Goal: Book appointment/travel/reservation

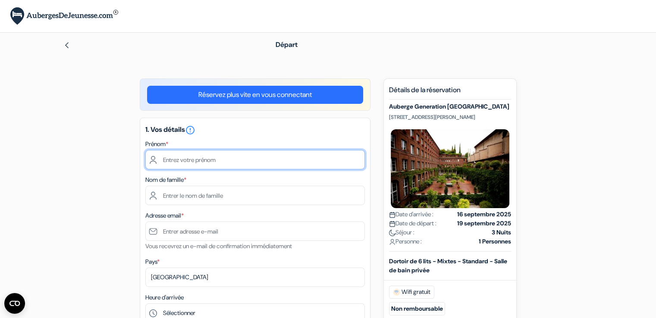
click at [191, 163] on input "text" at bounding box center [254, 159] width 219 height 19
type input "m"
type input "Maxence"
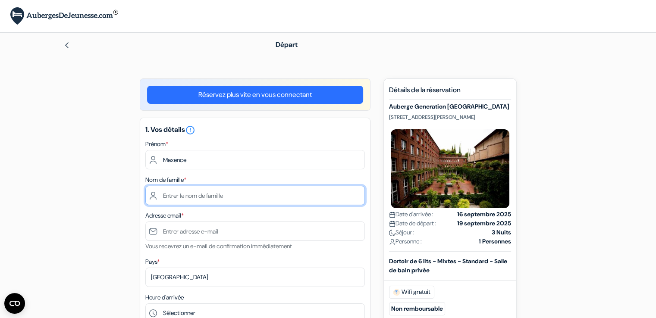
click at [195, 200] on input "text" at bounding box center [254, 195] width 219 height 19
type input "[PERSON_NAME]"
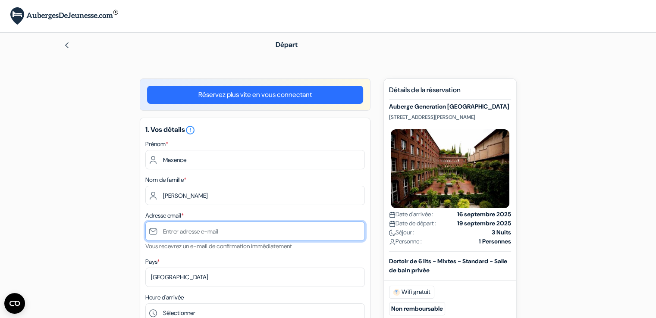
click at [198, 233] on input "text" at bounding box center [254, 231] width 219 height 19
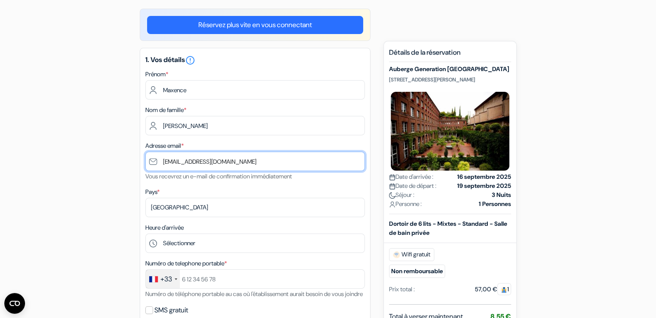
scroll to position [77, 0]
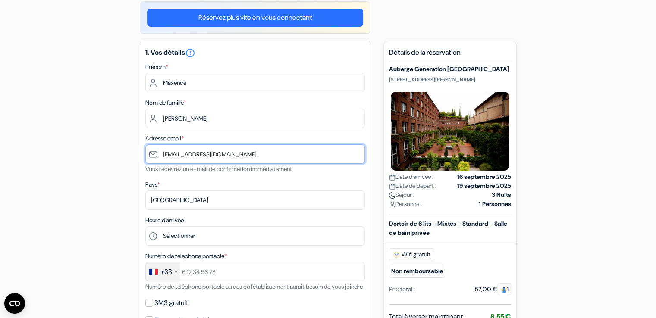
type input "[EMAIL_ADDRESS][DOMAIN_NAME]"
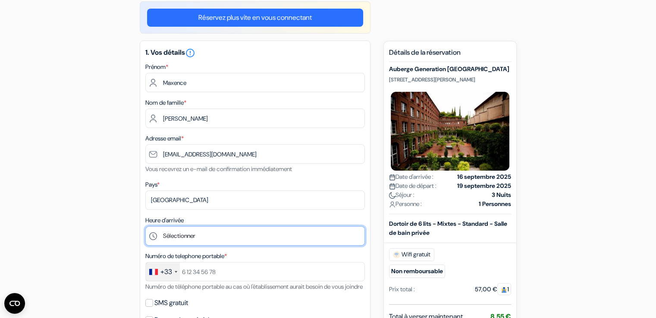
click at [200, 236] on select "Sélectionner 1:00 2:00 3:00 4:00 5:00 6:00 7:00 8:00 9:00 10:00 11:00 12:00 13:…" at bounding box center [254, 235] width 219 height 19
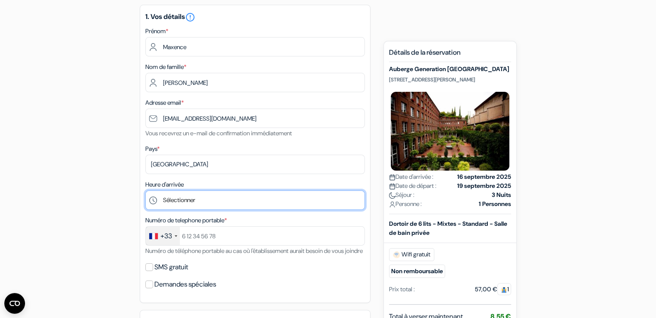
scroll to position [115, 0]
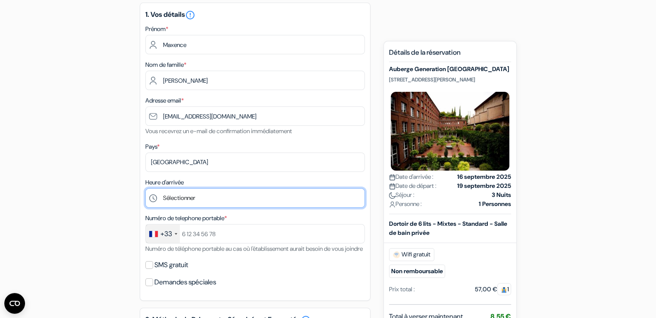
click at [235, 206] on select "Sélectionner 1:00 2:00 3:00 4:00 5:00 6:00 7:00 8:00 9:00 10:00 11:00 12:00 13:…" at bounding box center [254, 197] width 219 height 19
select select "20"
click at [145, 189] on select "Sélectionner 1:00 2:00 3:00 4:00 5:00 6:00 7:00 8:00 9:00 10:00 11:00 12:00 13:…" at bounding box center [254, 197] width 219 height 19
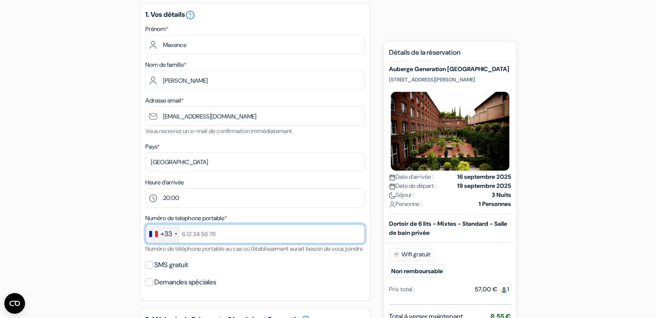
click at [273, 240] on input "text" at bounding box center [254, 233] width 219 height 19
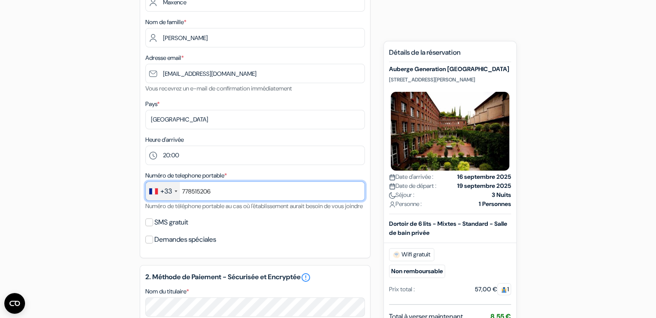
scroll to position [162, 0]
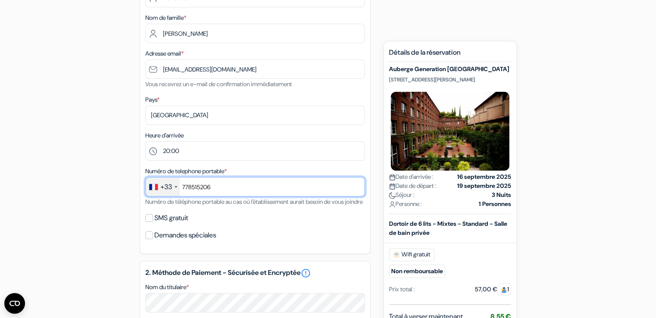
type input "778515206"
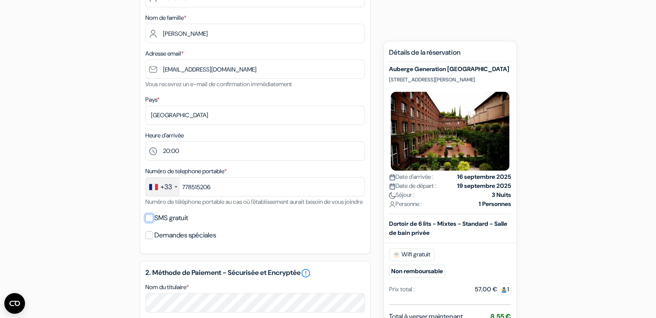
click at [150, 222] on input "SMS gratuit" at bounding box center [149, 218] width 8 height 8
checkbox input "true"
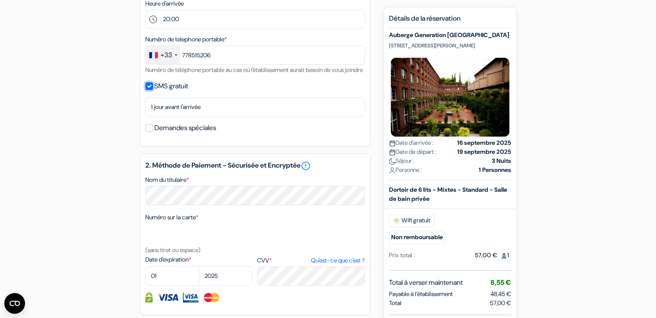
scroll to position [295, 0]
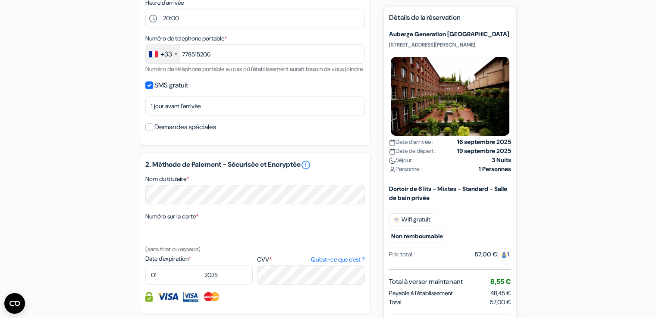
click at [75, 81] on div "add_box Auberge Generation [GEOGRAPHIC_DATA] [STREET_ADDRESS][PERSON_NAME] Déta…" at bounding box center [328, 144] width 569 height 720
click at [90, 65] on div "add_box Auberge Generation [GEOGRAPHIC_DATA] [STREET_ADDRESS][PERSON_NAME] Déta…" at bounding box center [328, 144] width 569 height 720
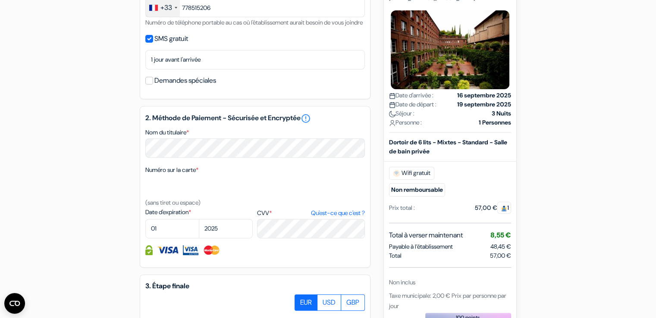
scroll to position [365, 0]
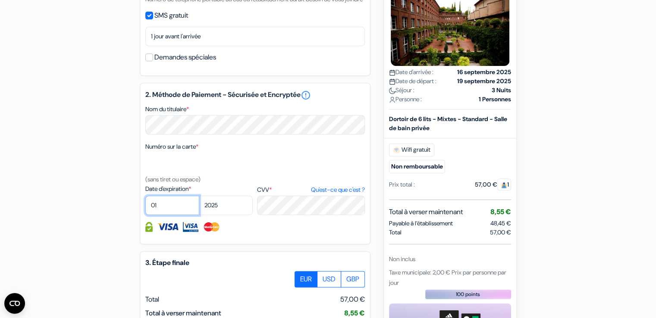
click at [170, 215] on select "01 02 03 04 05 06 07 08 09 10 11 12" at bounding box center [172, 205] width 54 height 19
select select "05"
click at [145, 207] on select "01 02 03 04 05 06 07 08 09 10 11 12" at bounding box center [172, 205] width 54 height 19
click at [217, 215] on select "2025 2026 2027 2028 2029 2030 2031 2032 2033 2034 2035 2036 2037 2038 2039 2040…" at bounding box center [226, 205] width 54 height 19
select select "2029"
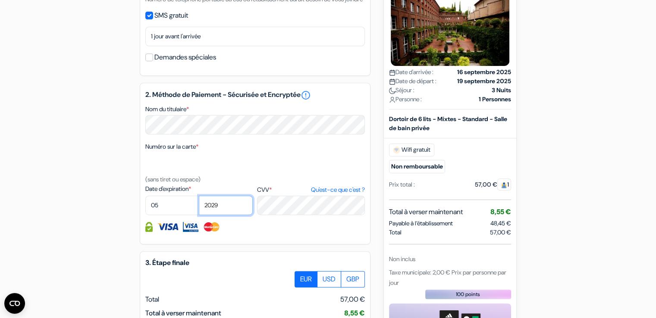
click at [199, 207] on select "2025 2026 2027 2028 2029 2030 2031 2032 2033 2034 2035 2036 2037 2038 2039 2040…" at bounding box center [226, 205] width 54 height 19
click at [279, 194] on label "CVV * Qu'est-ce que c'est ?" at bounding box center [310, 189] width 107 height 9
click at [0, 0] on textarea "Nom du titulaire *" at bounding box center [0, 0] width 0 height 0
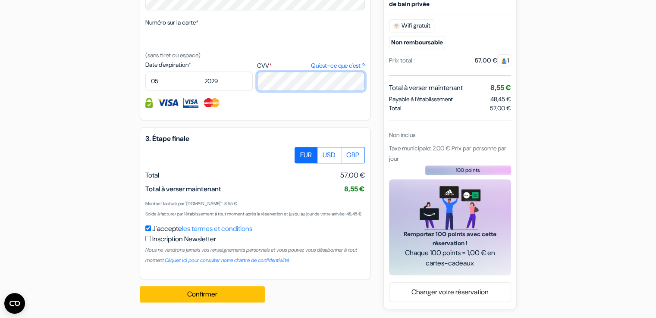
scroll to position [511, 0]
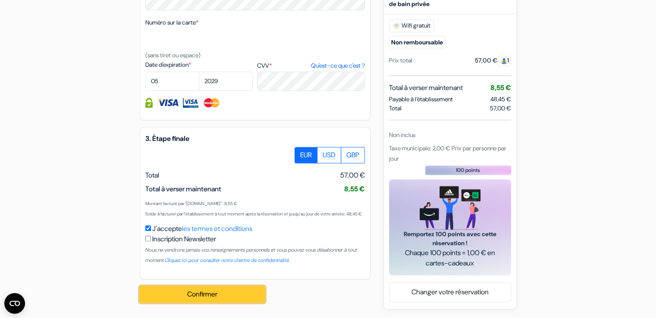
click at [184, 297] on button "Confirmer Loading..." at bounding box center [202, 294] width 125 height 16
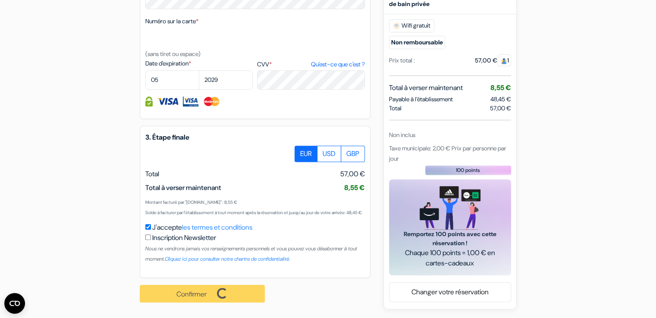
scroll to position [511, 0]
click at [232, 294] on div "Confirmer Loading... Traitement de la demande..." at bounding box center [207, 293] width 135 height 31
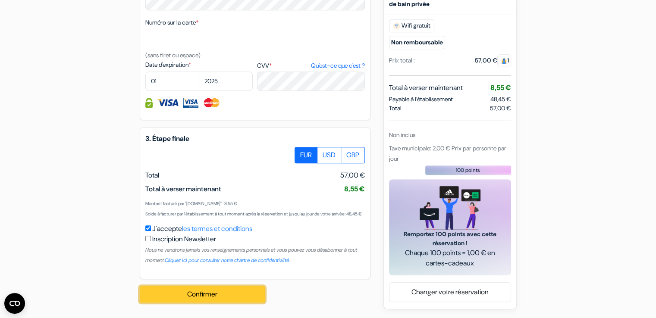
click at [206, 289] on button "Confirmer Loading..." at bounding box center [202, 294] width 125 height 16
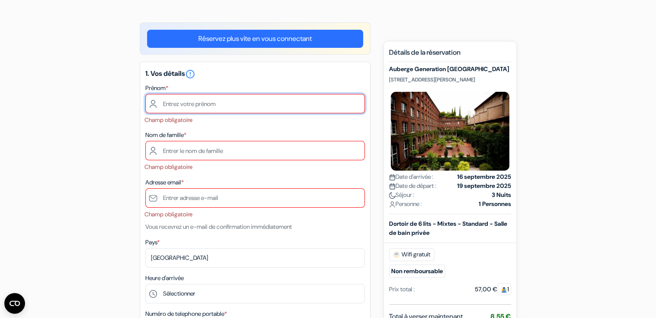
scroll to position [0, 0]
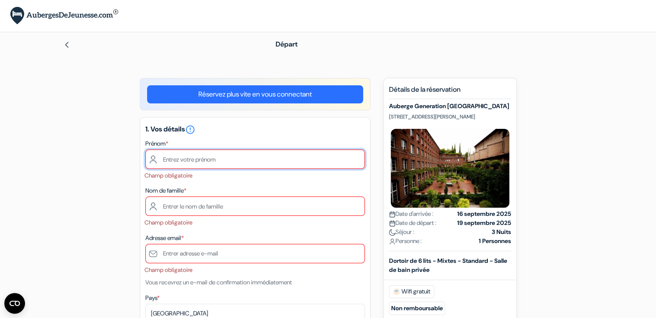
click at [229, 159] on input "text" at bounding box center [254, 159] width 219 height 19
type input "Maxence"
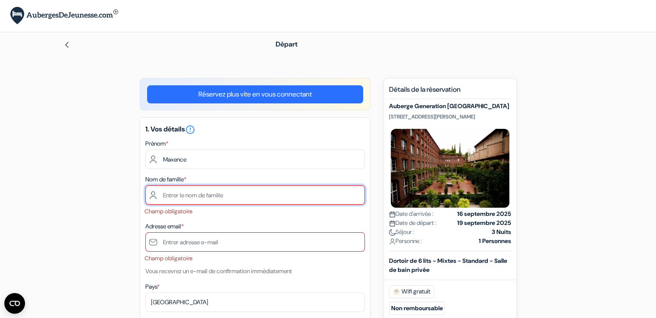
click at [198, 199] on input "text" at bounding box center [254, 194] width 219 height 19
type input "GAULT"
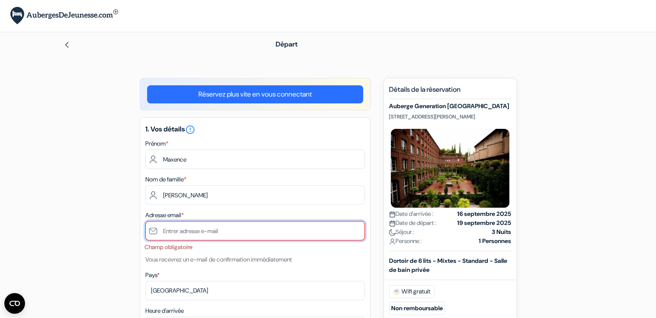
click at [190, 232] on input "text" at bounding box center [254, 230] width 219 height 19
type input "[EMAIL_ADDRESS][DOMAIN_NAME]"
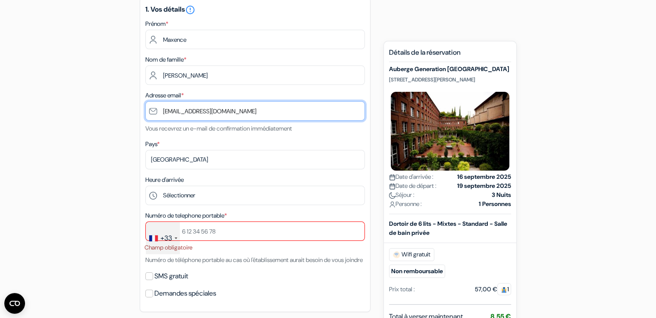
scroll to position [141, 0]
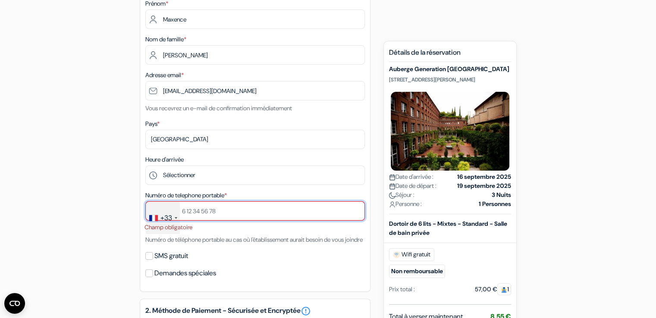
click at [195, 213] on input "text" at bounding box center [254, 210] width 219 height 19
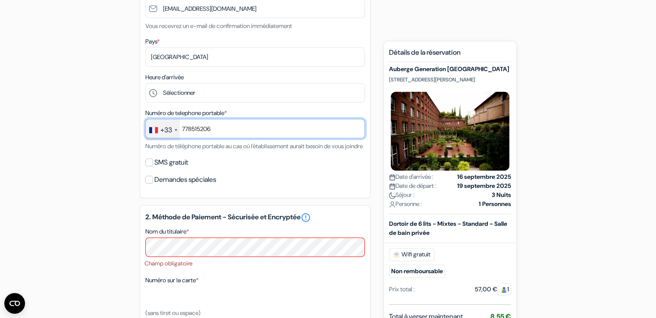
scroll to position [227, 0]
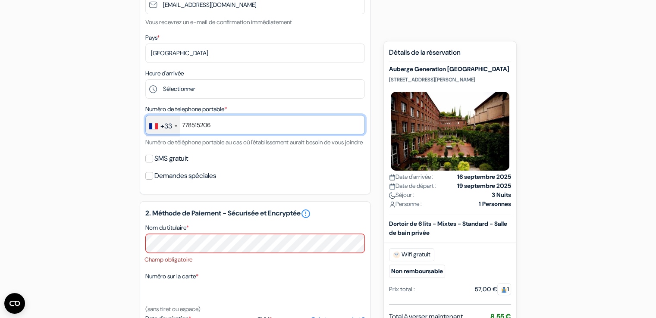
type input "778515206"
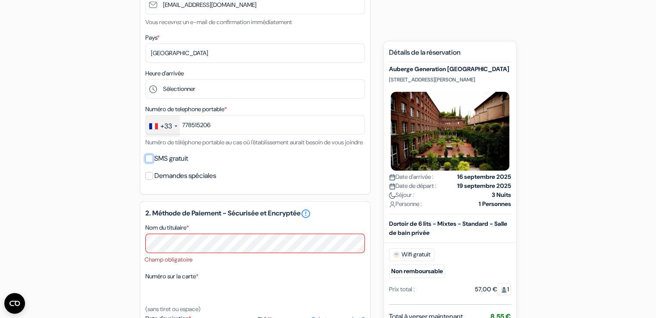
click at [151, 163] on input "SMS gratuit" at bounding box center [149, 159] width 8 height 8
checkbox input "true"
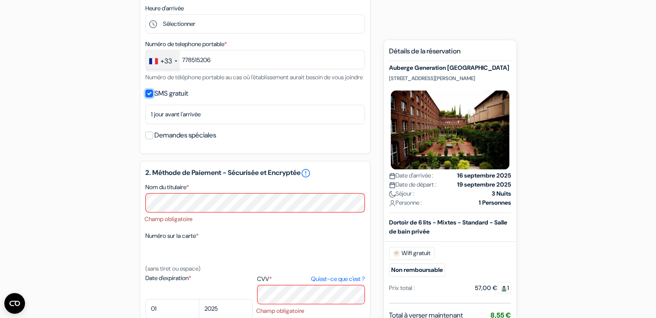
scroll to position [342, 0]
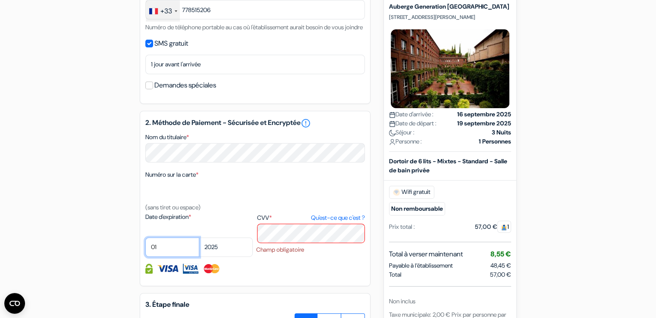
click at [169, 257] on select "01 02 03 04 05 06 07 08 09 10 11 12" at bounding box center [172, 247] width 54 height 19
select select "05"
click at [145, 249] on select "01 02 03 04 05 06 07 08 09 10 11 12" at bounding box center [172, 247] width 54 height 19
click at [207, 257] on select "2025 2026 2027 2028 2029 2030 2031 2032 2033 2034 2035 2036 2037 2038 2039 2040…" at bounding box center [226, 247] width 54 height 19
select select "2029"
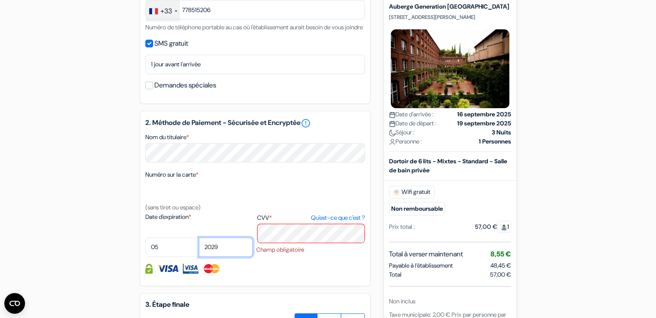
click at [199, 249] on select "2025 2026 2027 2028 2029 2030 2031 2032 2033 2034 2035 2036 2037 2038 2039 2040…" at bounding box center [226, 247] width 54 height 19
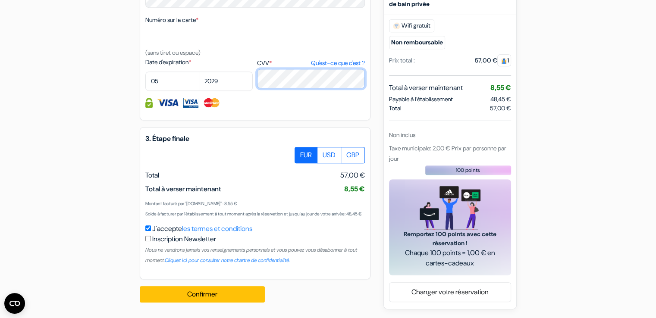
scroll to position [513, 0]
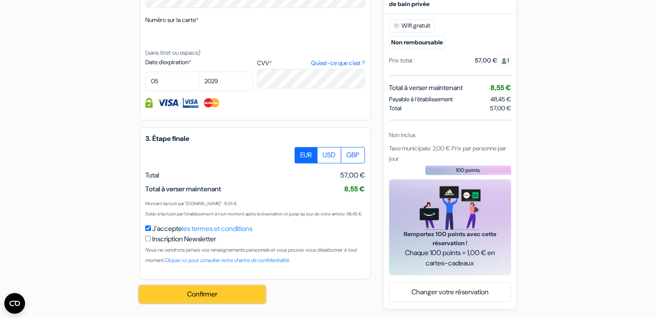
click at [201, 303] on button "Confirmer Loading..." at bounding box center [202, 294] width 125 height 16
